Goal: Task Accomplishment & Management: Use online tool/utility

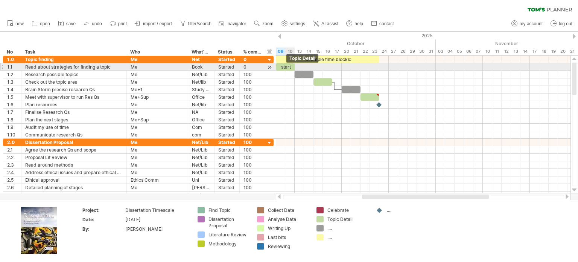
click at [289, 67] on div "start" at bounding box center [285, 66] width 19 height 7
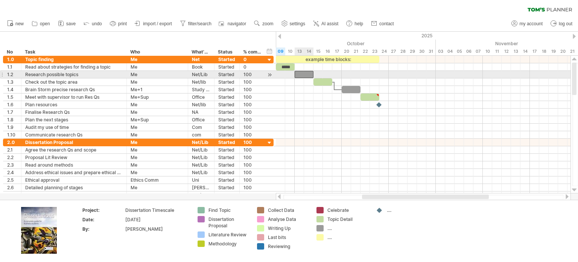
click at [312, 73] on div at bounding box center [304, 74] width 19 height 7
click at [313, 73] on span at bounding box center [313, 74] width 3 height 7
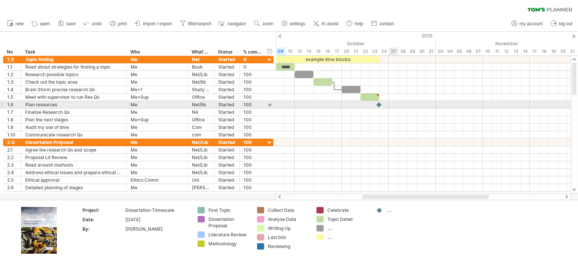
click at [398, 105] on div at bounding box center [423, 105] width 295 height 8
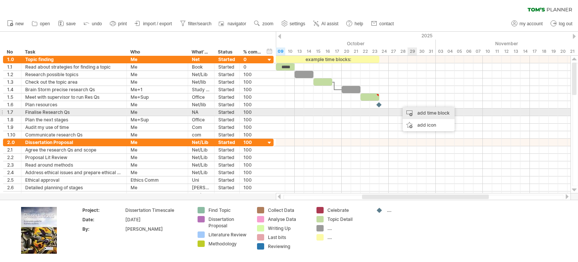
click at [423, 116] on div "add time block" at bounding box center [429, 113] width 52 height 12
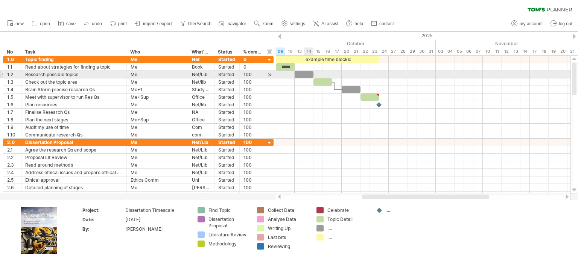
click at [304, 73] on div at bounding box center [304, 74] width 19 height 7
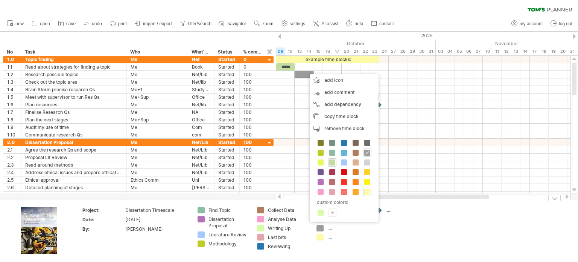
click at [202, 208] on div "Trying to reach plan.tomsplanner.com Connected again... 0% clear filter new *" at bounding box center [289, 131] width 578 height 262
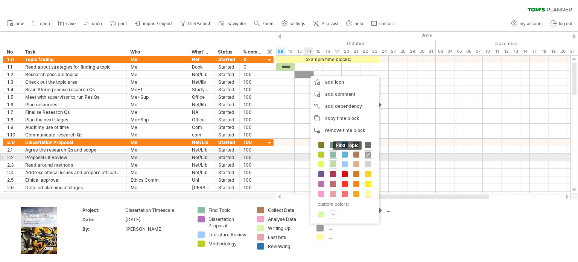
click at [333, 154] on span at bounding box center [333, 154] width 6 height 6
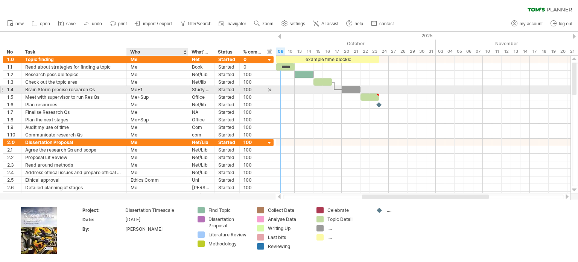
click at [146, 90] on div "Me+1" at bounding box center [157, 89] width 53 height 7
type input "**"
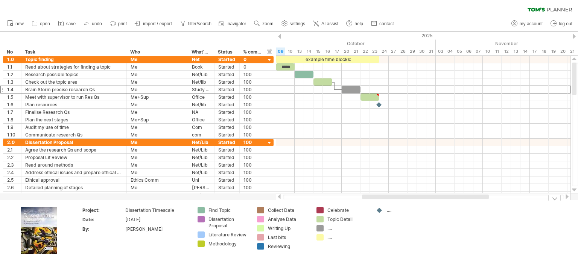
click at [391, 210] on div "...." at bounding box center [407, 210] width 41 height 6
click at [392, 227] on div "add icon" at bounding box center [404, 228] width 45 height 12
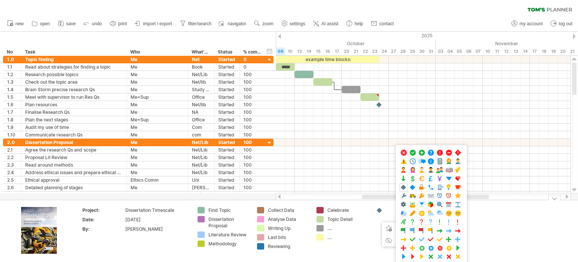
click at [374, 245] on td at bounding box center [401, 231] width 59 height 48
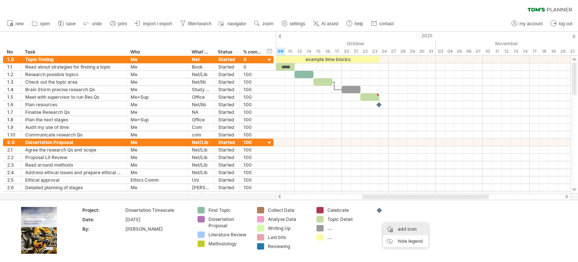
click at [407, 228] on div "add icon" at bounding box center [405, 229] width 45 height 12
click at [407, 221] on td at bounding box center [401, 231] width 59 height 48
click at [404, 221] on td at bounding box center [401, 231] width 59 height 48
click at [380, 219] on td at bounding box center [401, 231] width 59 height 48
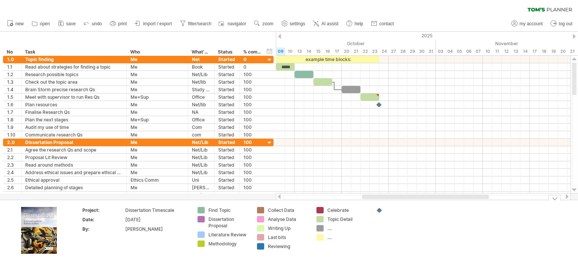
click at [332, 227] on div "...." at bounding box center [348, 228] width 41 height 6
click at [323, 247] on td "Celebrate Topic Detail ...." at bounding box center [342, 231] width 59 height 48
click at [343, 245] on div "add color" at bounding box center [348, 244] width 45 height 12
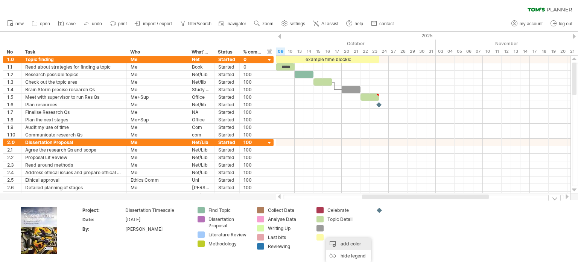
click at [353, 242] on div "add color" at bounding box center [348, 244] width 45 height 12
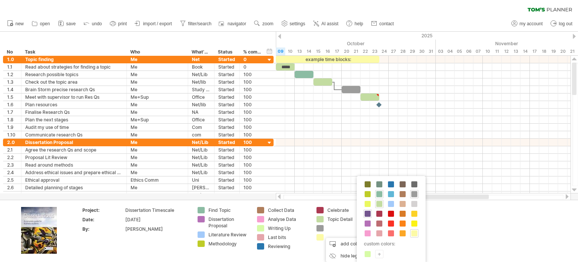
click at [370, 212] on span at bounding box center [368, 213] width 6 height 6
